Goal: Browse casually: Explore the website without a specific task or goal

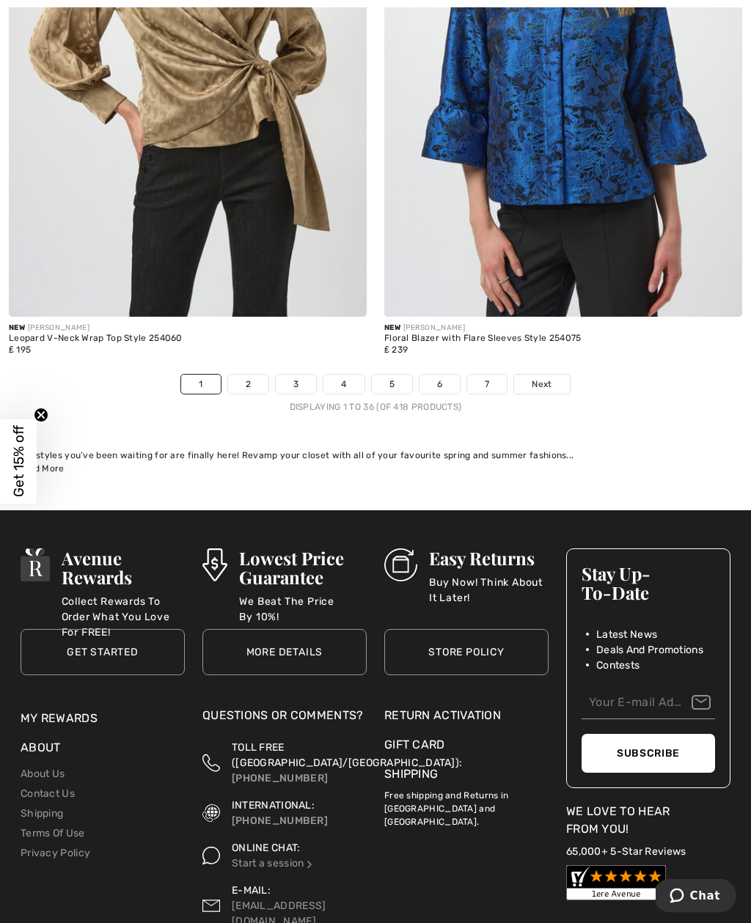
scroll to position [11052, 0]
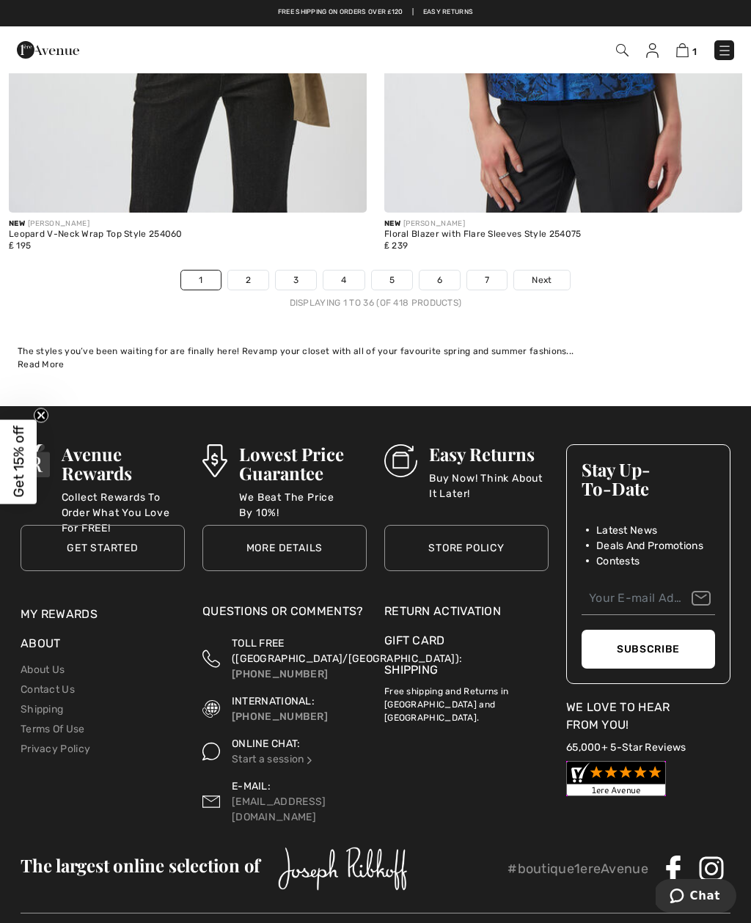
click at [548, 270] on link "Next" at bounding box center [541, 279] width 55 height 19
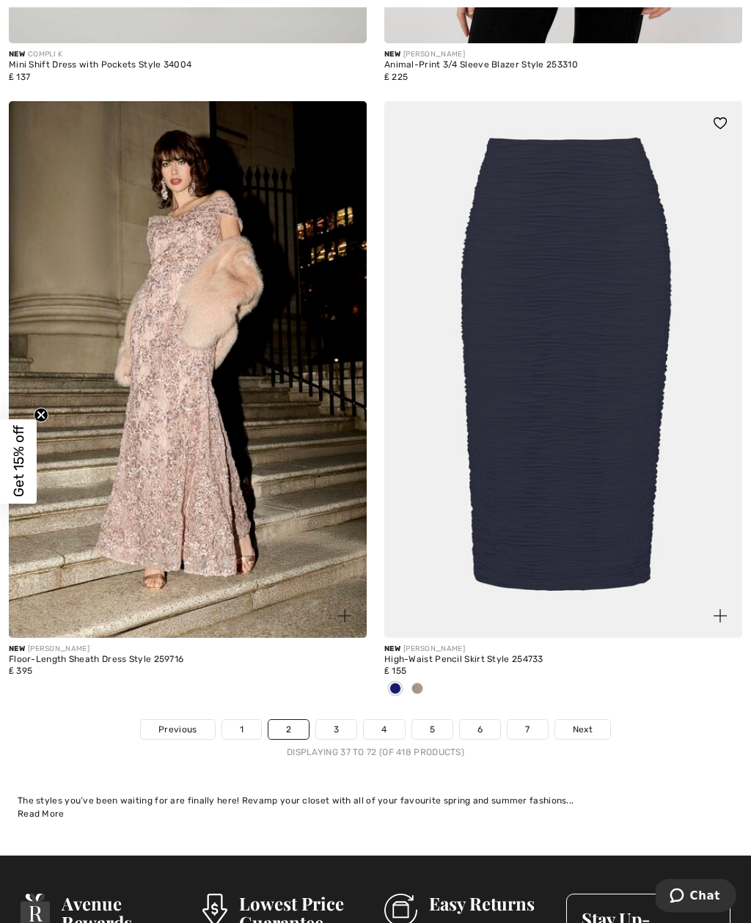
scroll to position [10675, 0]
click at [556, 703] on div "New JOSEPH RIBKOFF High-Waist Pencil Skirt Style 254733 ₤ 155" at bounding box center [563, 679] width 358 height 82
click at [578, 723] on span "Next" at bounding box center [582, 729] width 20 height 13
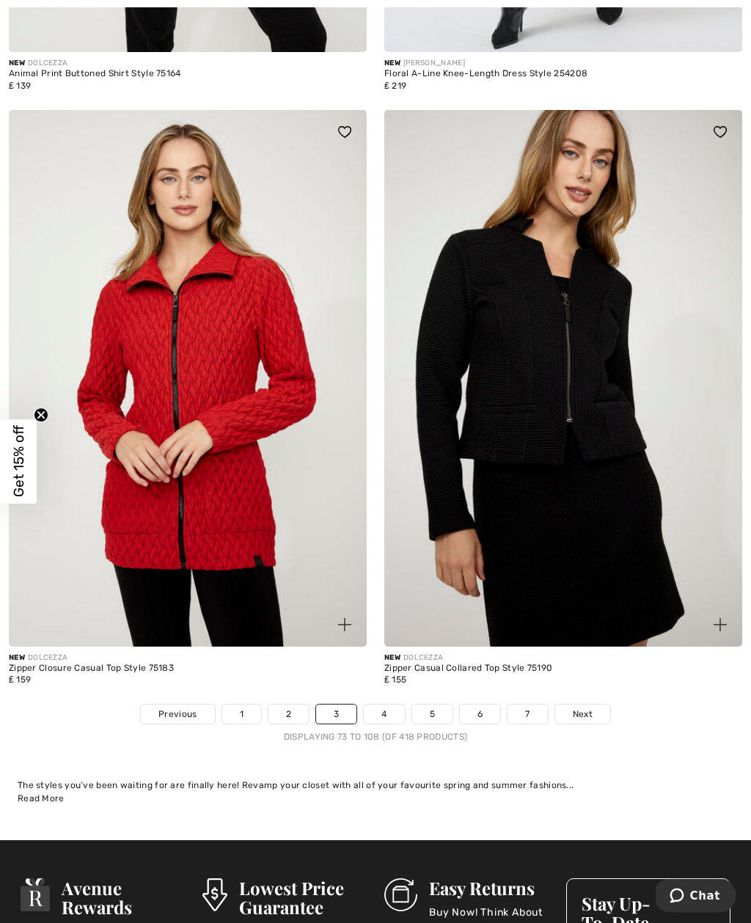
scroll to position [10545, 0]
click at [587, 707] on span "Next" at bounding box center [582, 713] width 20 height 13
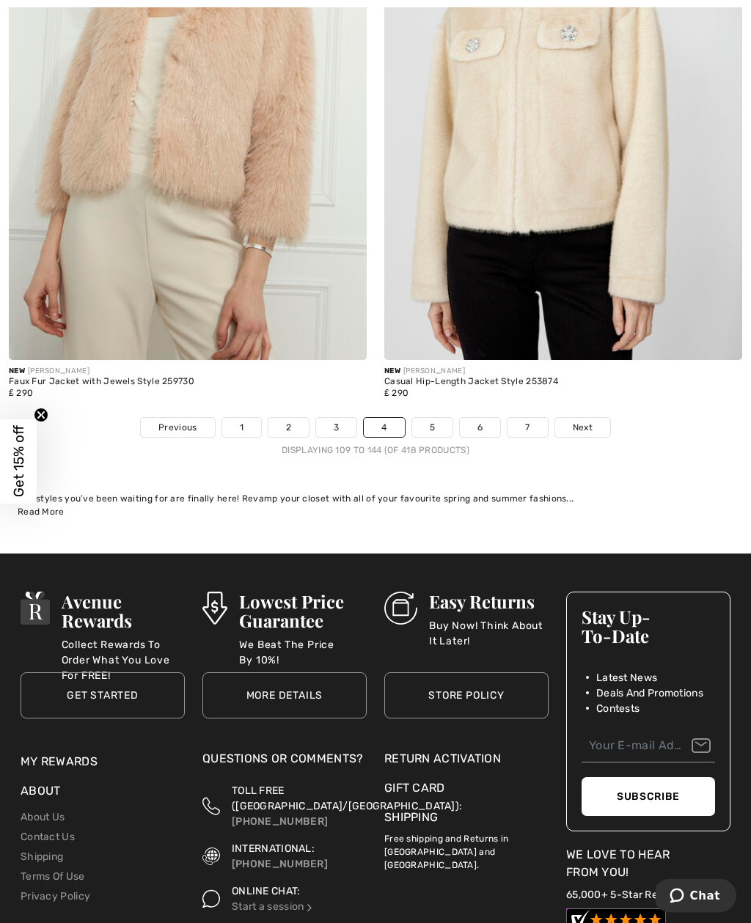
scroll to position [10905, 0]
click at [581, 421] on span "Next" at bounding box center [582, 427] width 20 height 13
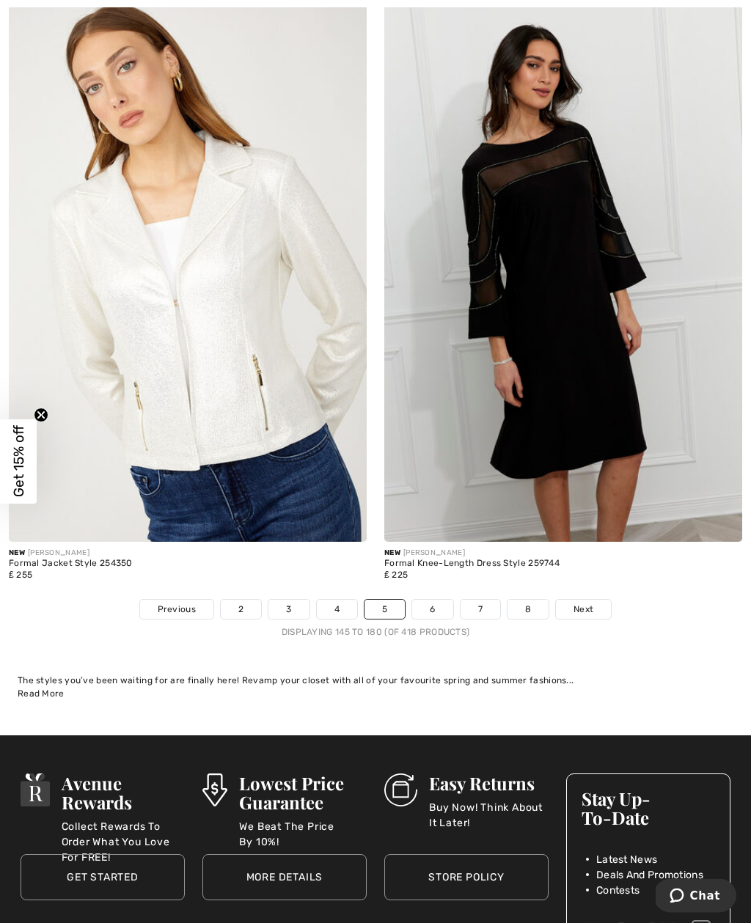
scroll to position [10916, 0]
click at [589, 602] on span "Next" at bounding box center [583, 608] width 20 height 13
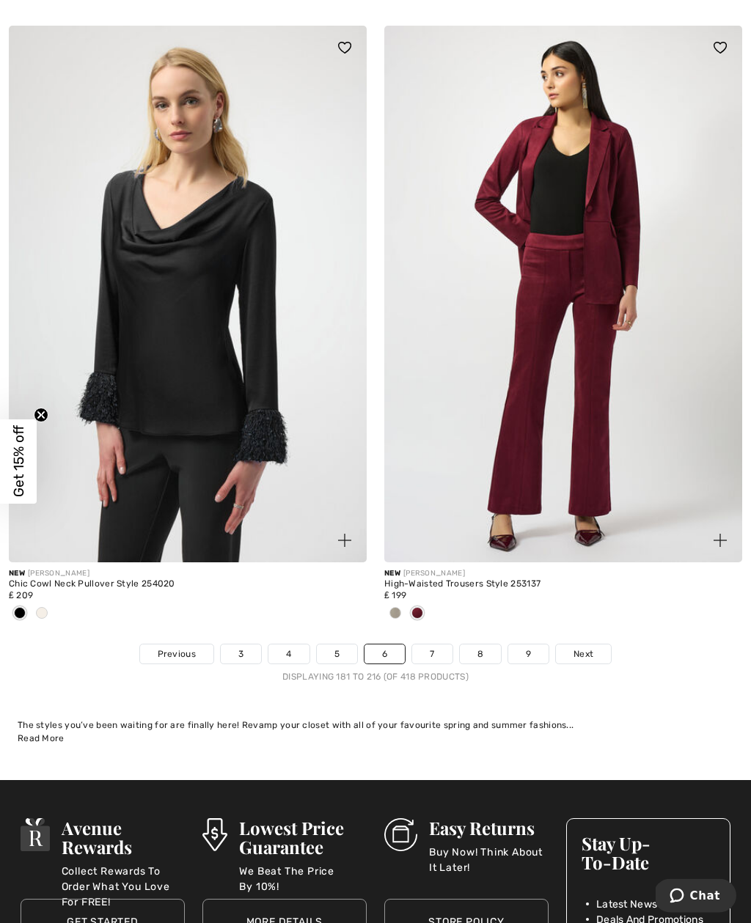
scroll to position [10803, 0]
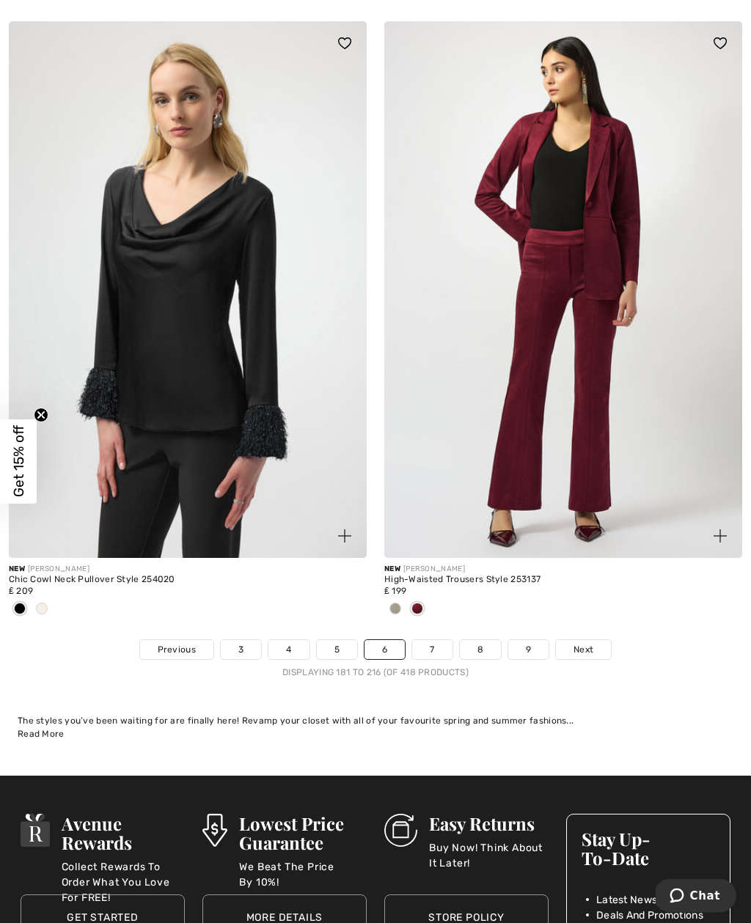
click at [588, 644] on span "Next" at bounding box center [583, 650] width 20 height 13
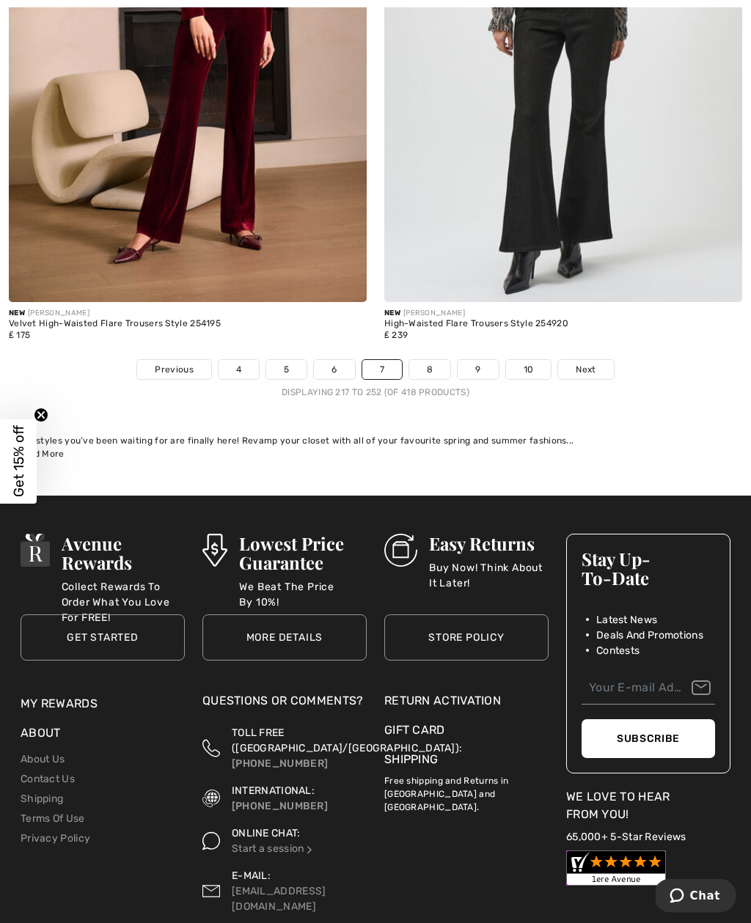
scroll to position [11059, 0]
click at [595, 363] on span "Next" at bounding box center [585, 369] width 20 height 13
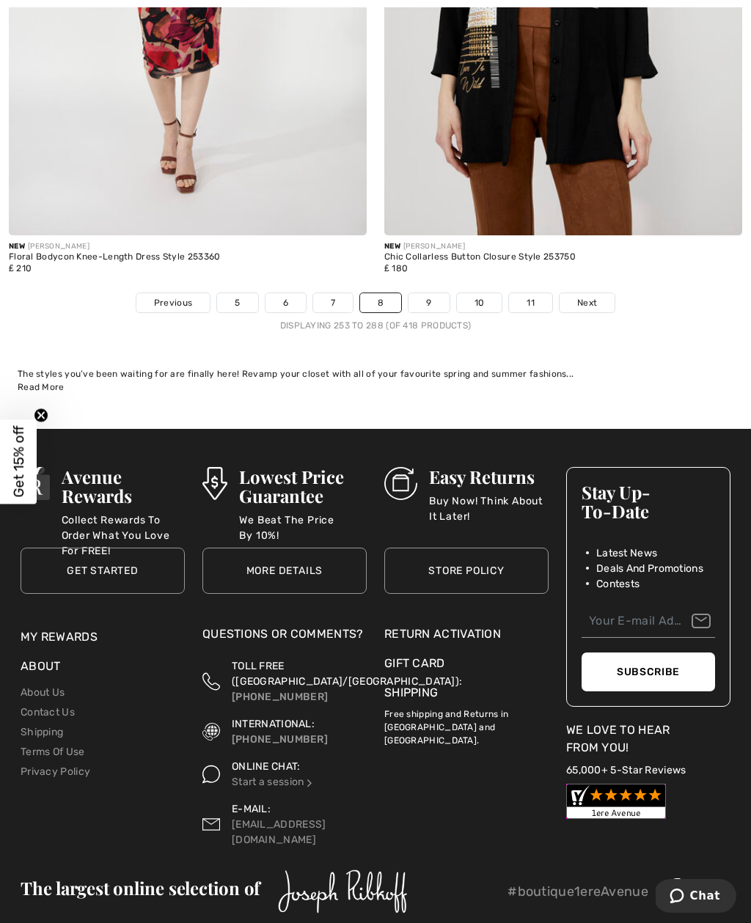
scroll to position [11173, 0]
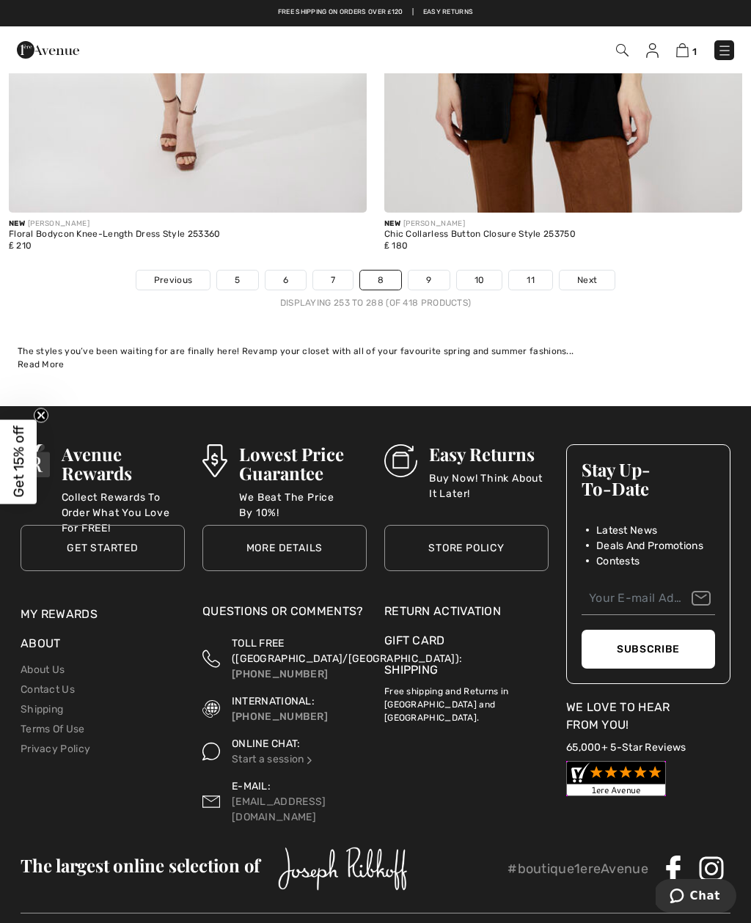
click at [592, 273] on span "Next" at bounding box center [587, 279] width 20 height 13
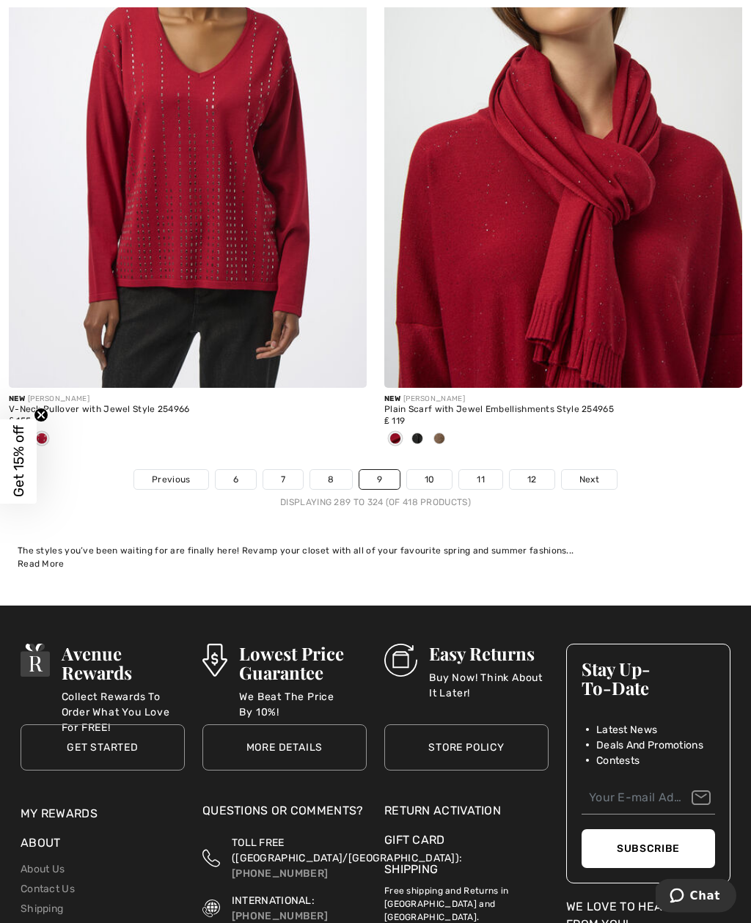
scroll to position [10998, 0]
click at [594, 475] on span "Next" at bounding box center [589, 479] width 20 height 13
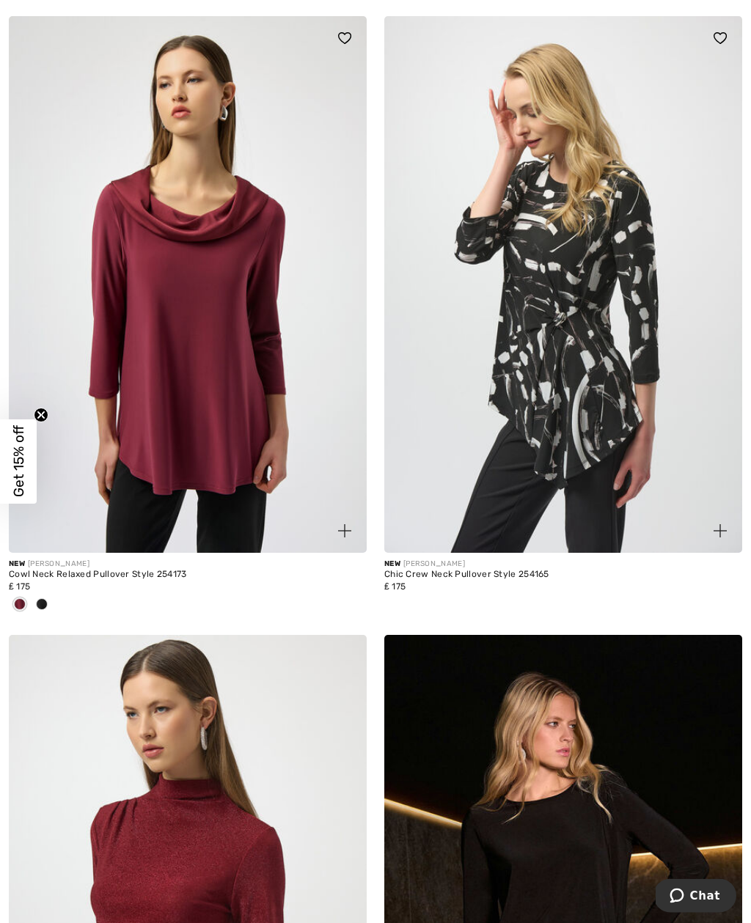
scroll to position [9620, 0]
click at [625, 397] on img at bounding box center [563, 284] width 358 height 537
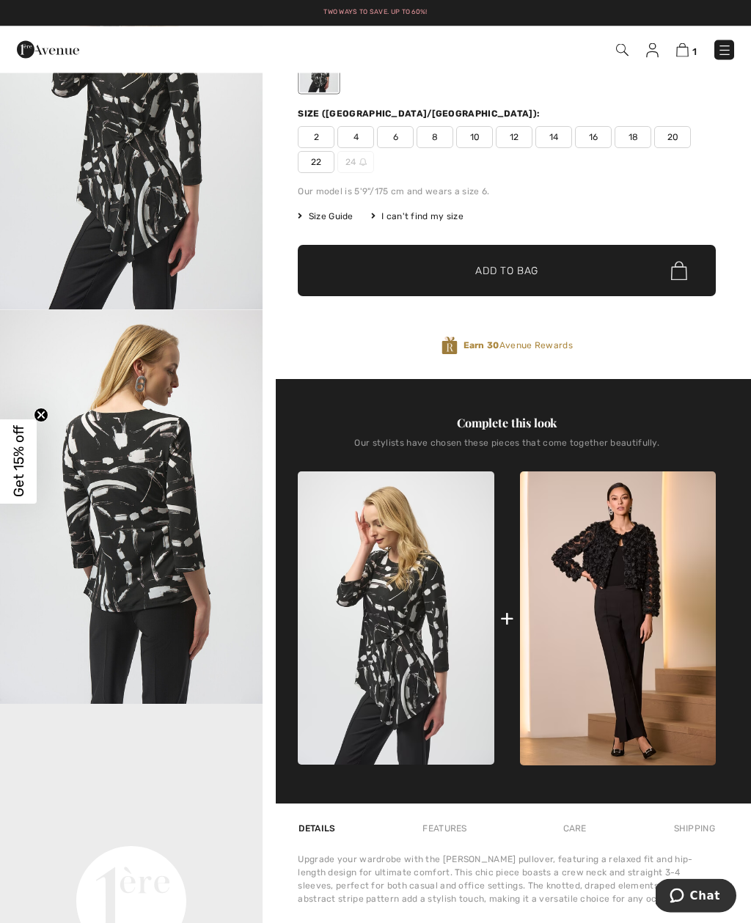
scroll to position [152, 0]
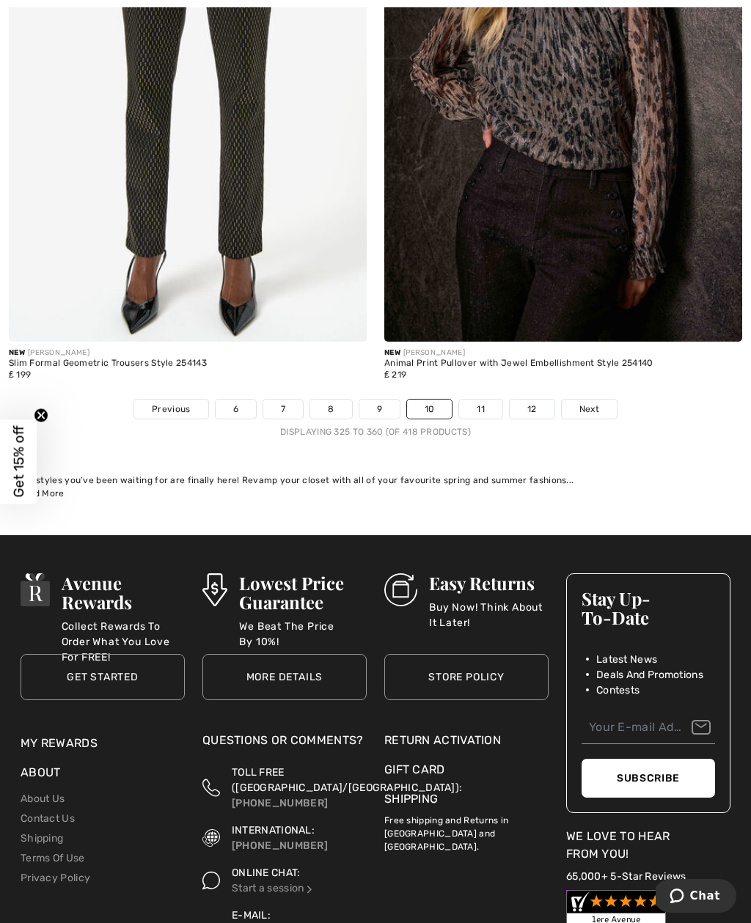
scroll to position [11070, 0]
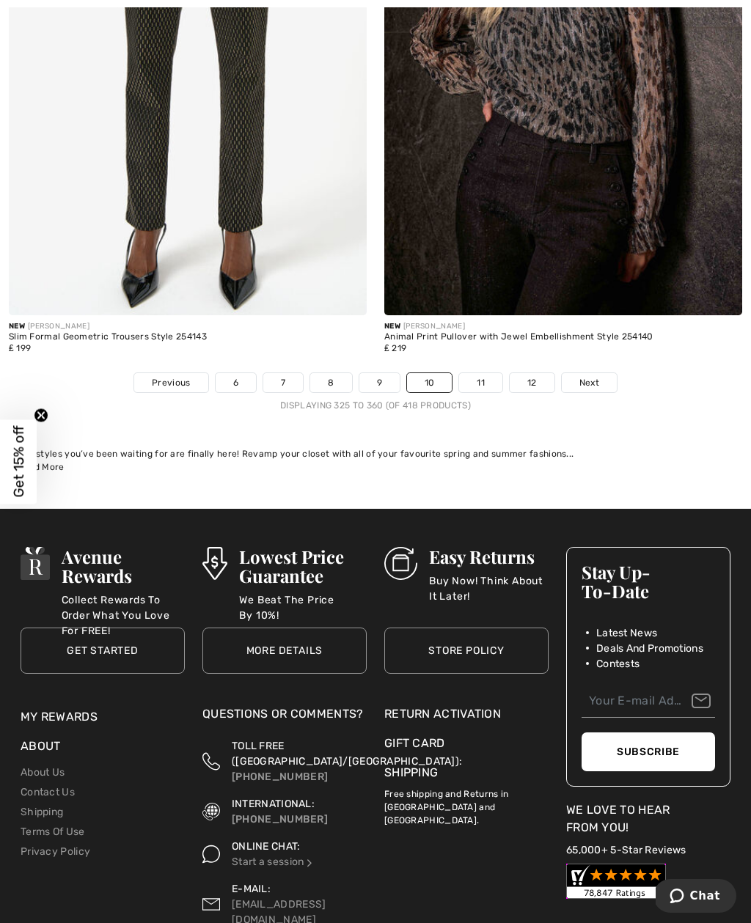
click at [484, 380] on link "11" at bounding box center [480, 382] width 43 height 19
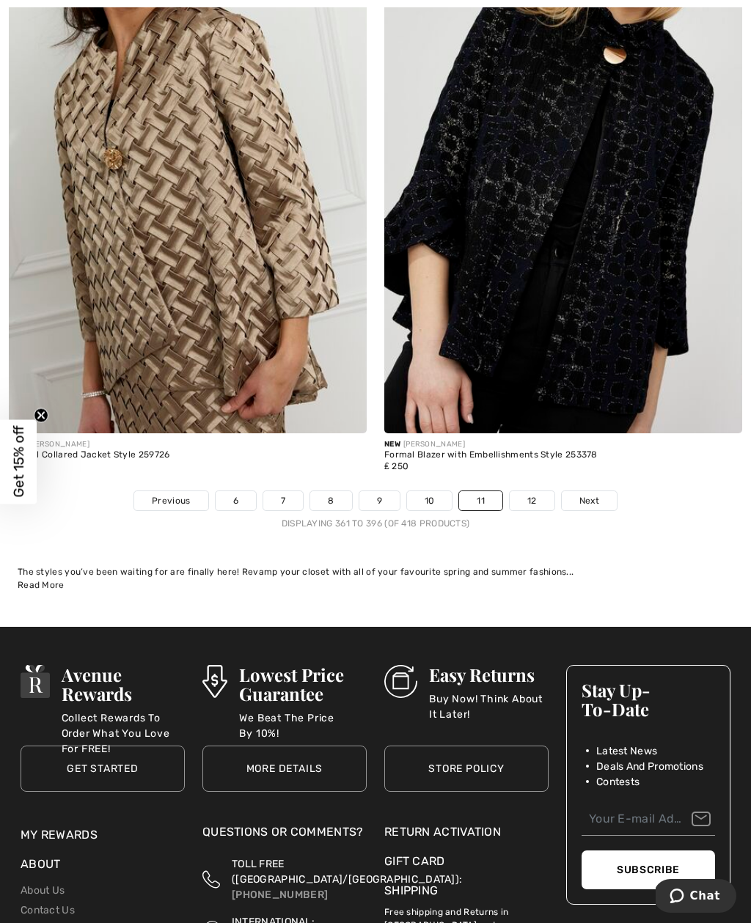
scroll to position [10936, 0]
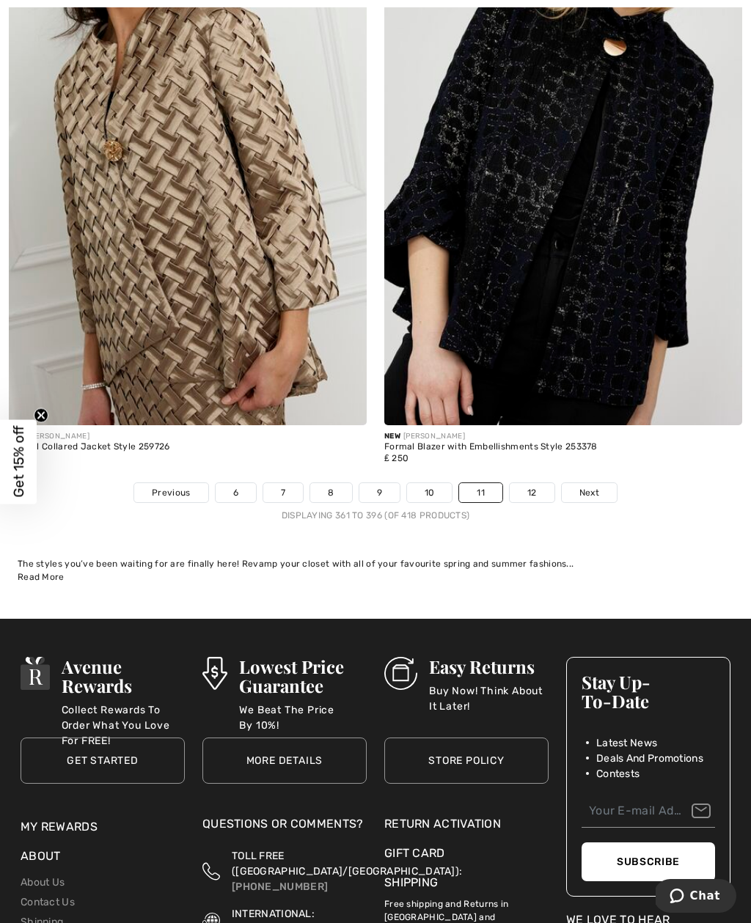
click at [591, 486] on span "Next" at bounding box center [589, 492] width 20 height 13
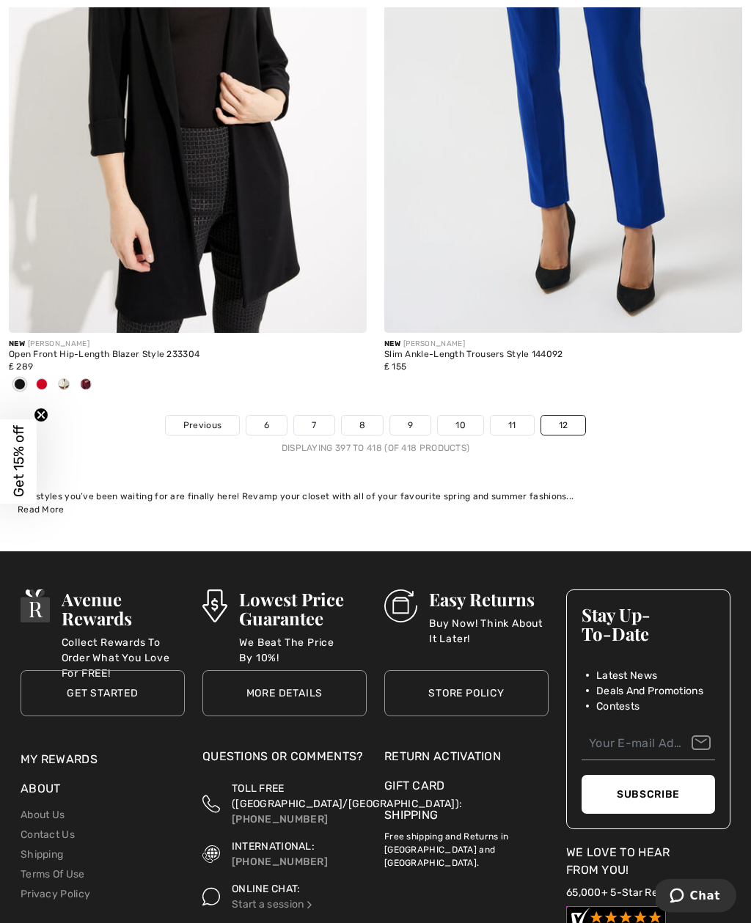
scroll to position [6629, 0]
